Goal: Task Accomplishment & Management: Complete application form

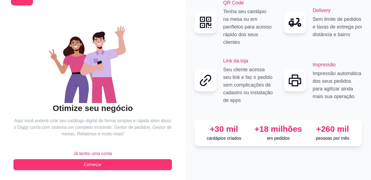
scroll to position [29, 0]
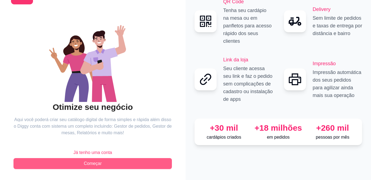
click at [127, 164] on button "Começar" at bounding box center [92, 164] width 158 height 11
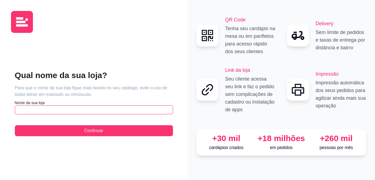
click at [60, 109] on input "text" at bounding box center [94, 110] width 158 height 9
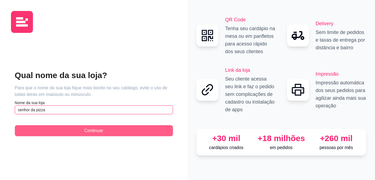
type input "senhor da pizza"
click at [96, 135] on button "Continuar" at bounding box center [94, 131] width 158 height 11
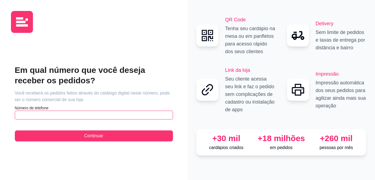
click at [86, 113] on input "text" at bounding box center [94, 115] width 158 height 9
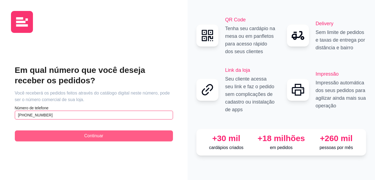
type input "[PHONE_NUMBER]"
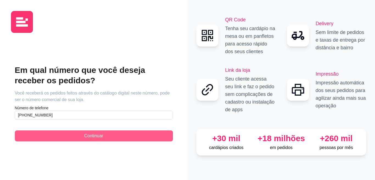
click at [92, 135] on span "Continuar" at bounding box center [93, 136] width 19 height 7
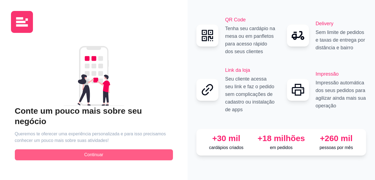
click at [102, 152] on span "Continuar" at bounding box center [93, 155] width 19 height 7
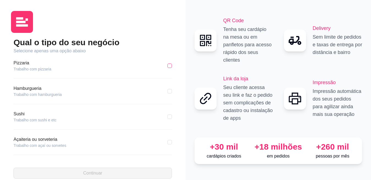
click at [167, 66] on input "checkbox" at bounding box center [169, 66] width 4 height 4
checkbox input "true"
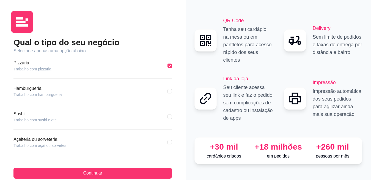
scroll to position [27, 0]
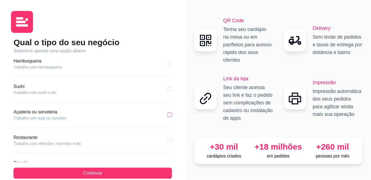
click at [167, 116] on input "checkbox" at bounding box center [169, 115] width 4 height 4
checkbox input "true"
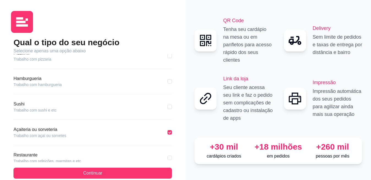
scroll to position [0, 0]
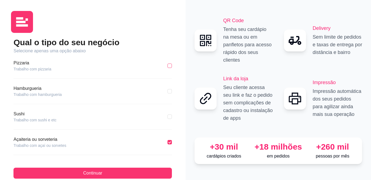
click at [167, 65] on input "checkbox" at bounding box center [169, 66] width 4 height 4
checkbox input "true"
checkbox input "false"
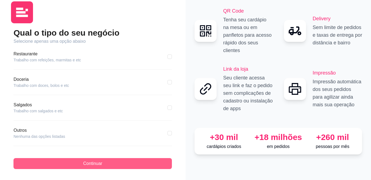
click at [109, 164] on button "Continuar" at bounding box center [92, 164] width 158 height 11
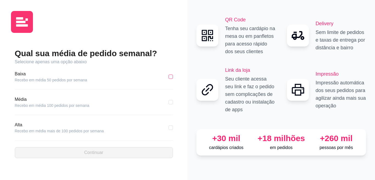
click at [172, 76] on input "checkbox" at bounding box center [171, 77] width 4 height 4
checkbox input "true"
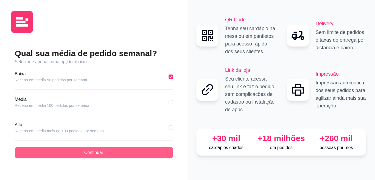
click at [124, 153] on button "Continuar" at bounding box center [94, 153] width 158 height 11
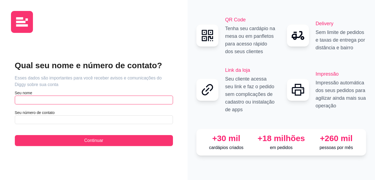
click at [80, 101] on input "text" at bounding box center [94, 100] width 158 height 9
type input "[PERSON_NAME]"
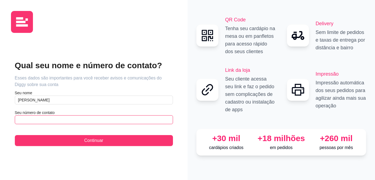
click at [68, 118] on input "text" at bounding box center [94, 120] width 158 height 9
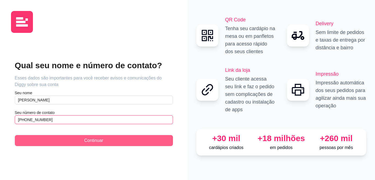
type input "[PHONE_NUMBER]"
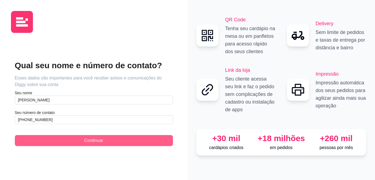
click at [87, 140] on span "Continuar" at bounding box center [93, 141] width 19 height 7
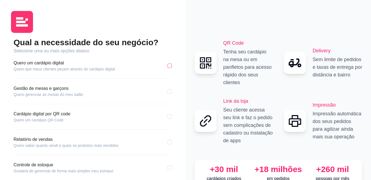
click at [169, 66] on input "checkbox" at bounding box center [169, 66] width 4 height 4
checkbox input "true"
click at [171, 92] on input "checkbox" at bounding box center [169, 91] width 4 height 4
checkbox input "true"
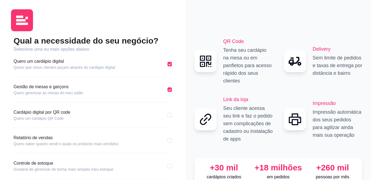
scroll to position [27, 0]
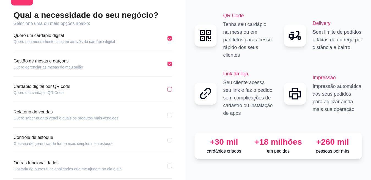
click at [170, 91] on input "checkbox" at bounding box center [169, 89] width 4 height 4
checkbox input "true"
click at [169, 115] on input "checkbox" at bounding box center [169, 115] width 4 height 4
checkbox input "true"
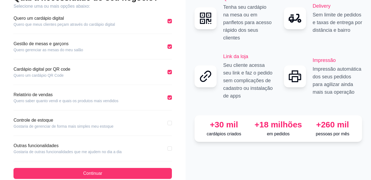
scroll to position [55, 0]
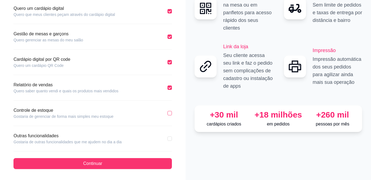
click at [170, 114] on input "checkbox" at bounding box center [169, 113] width 4 height 4
checkbox input "true"
click at [168, 139] on input "checkbox" at bounding box center [169, 139] width 4 height 4
checkbox input "true"
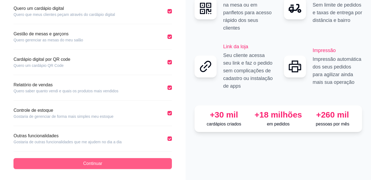
click at [108, 162] on button "Continuar" at bounding box center [92, 164] width 158 height 11
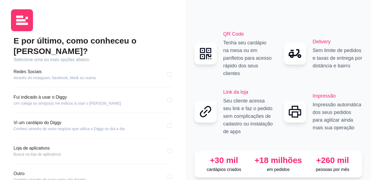
scroll to position [29, 0]
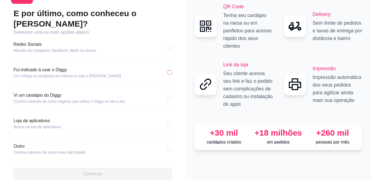
click at [169, 71] on input "checkbox" at bounding box center [169, 73] width 4 height 4
checkbox input "true"
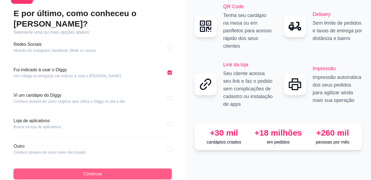
click at [120, 169] on button "Continuar" at bounding box center [92, 174] width 158 height 11
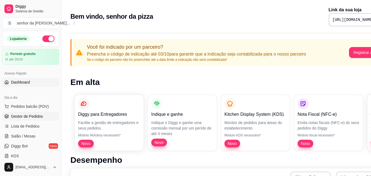
click at [35, 116] on span "Gestor de Pedidos" at bounding box center [27, 115] width 32 height 5
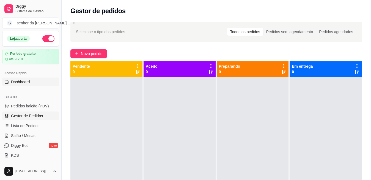
click at [30, 82] on link "Dashboard" at bounding box center [30, 82] width 57 height 9
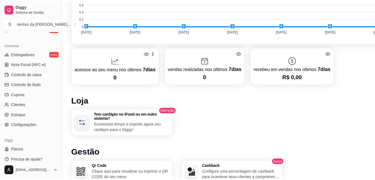
scroll to position [247, 0]
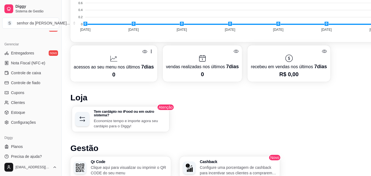
click at [135, 116] on h3 "Tem cardápio no iFood ou em outro sistema?" at bounding box center [130, 112] width 72 height 7
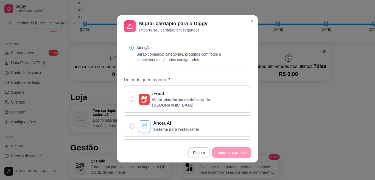
scroll to position [39, 0]
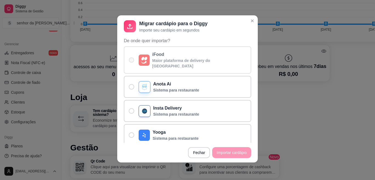
click at [129, 58] on span "De onde quer importar?" at bounding box center [131, 60] width 5 height 5
click at [129, 61] on input "iFood Maior plataforma de delivery do [GEOGRAPHIC_DATA]" at bounding box center [131, 63] width 4 height 4
radio input "true"
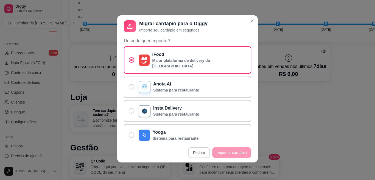
click at [232, 153] on footer "Fechar Importar cardápio" at bounding box center [187, 153] width 141 height 20
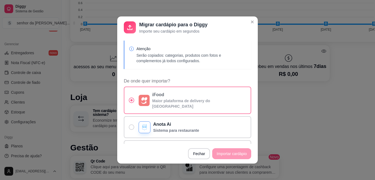
scroll to position [1, 0]
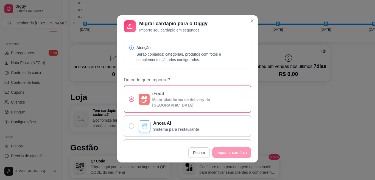
click at [129, 98] on span "De onde quer importar?" at bounding box center [131, 99] width 5 height 5
click at [129, 101] on input "iFood Maior plataforma de delivery do [GEOGRAPHIC_DATA]" at bounding box center [131, 103] width 4 height 4
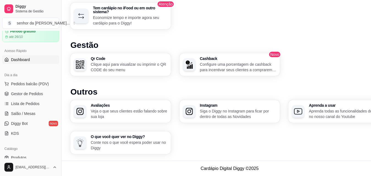
scroll to position [0, 0]
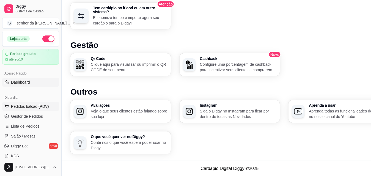
click at [31, 107] on span "Pedidos balcão (PDV)" at bounding box center [30, 106] width 38 height 5
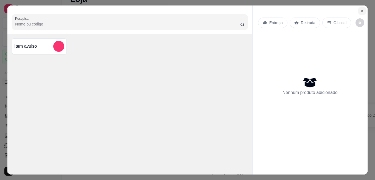
click at [360, 9] on icon "Close" at bounding box center [362, 11] width 4 height 4
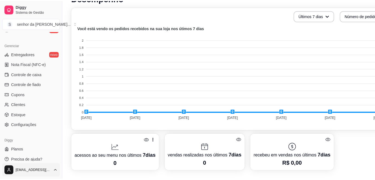
scroll to position [208, 0]
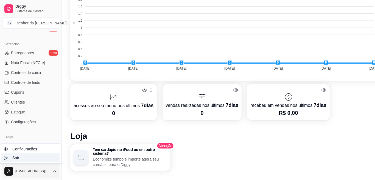
click at [16, 159] on span "Sair" at bounding box center [15, 157] width 7 height 5
